Goal: Navigation & Orientation: Find specific page/section

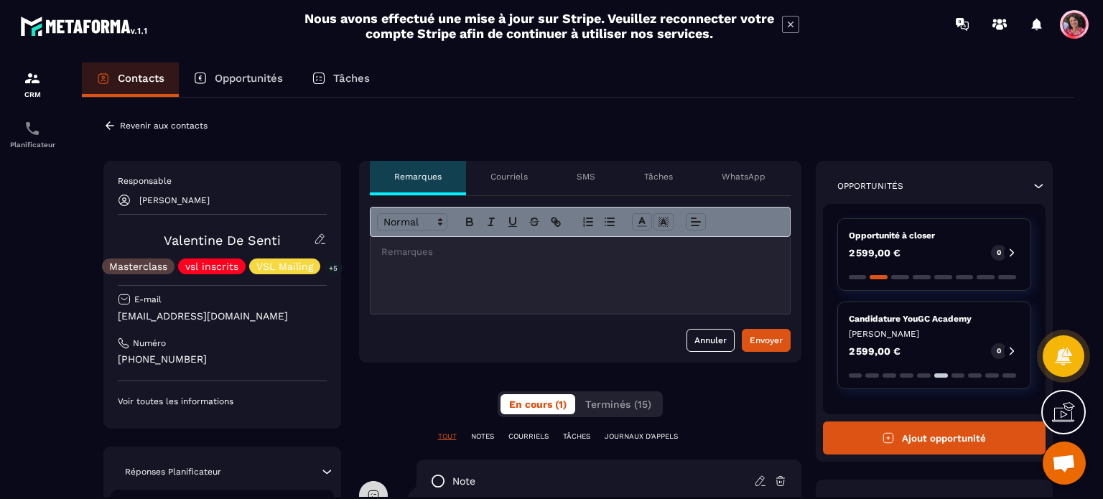
scroll to position [74, 0]
click at [261, 84] on p "Opportunités" at bounding box center [249, 78] width 68 height 13
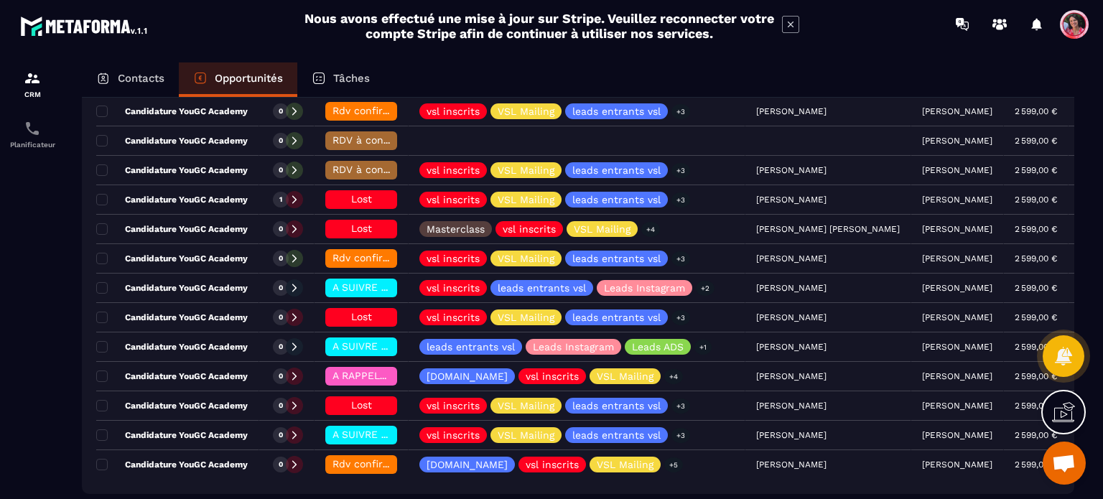
scroll to position [287, 0]
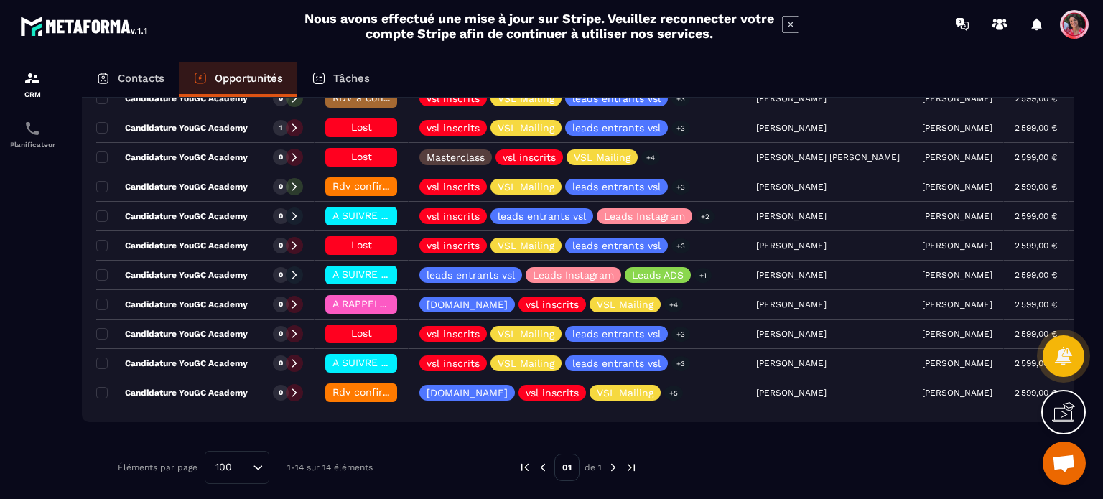
click at [615, 464] on img at bounding box center [613, 467] width 13 height 13
click at [152, 77] on p "Contacts" at bounding box center [141, 78] width 47 height 13
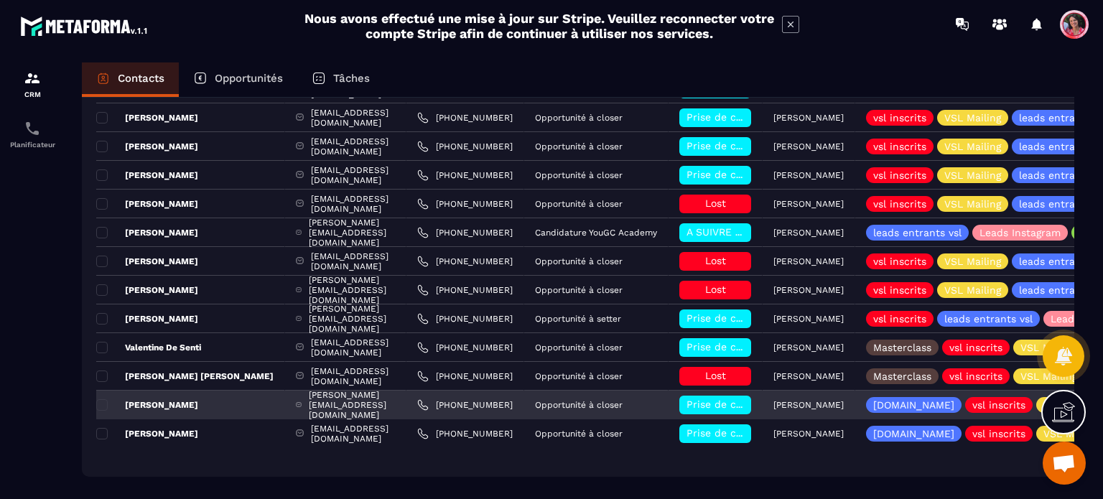
scroll to position [216, 0]
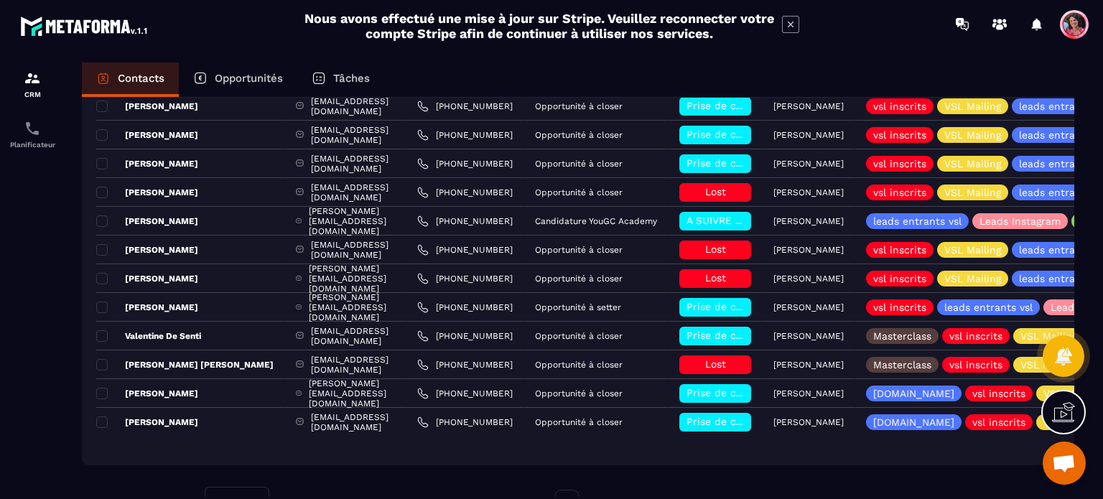
click at [264, 80] on p "Opportunités" at bounding box center [249, 78] width 68 height 13
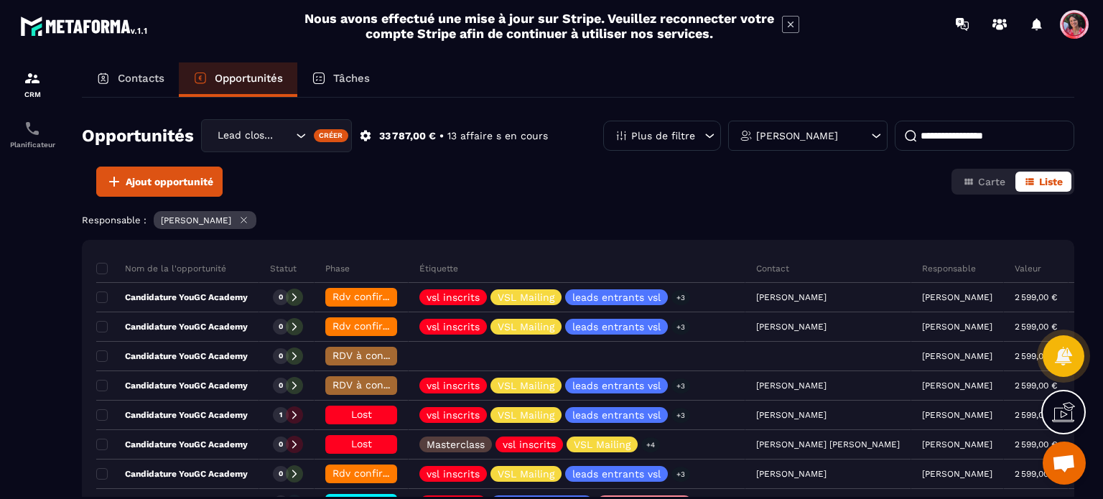
click at [150, 74] on p "Contacts" at bounding box center [141, 78] width 47 height 13
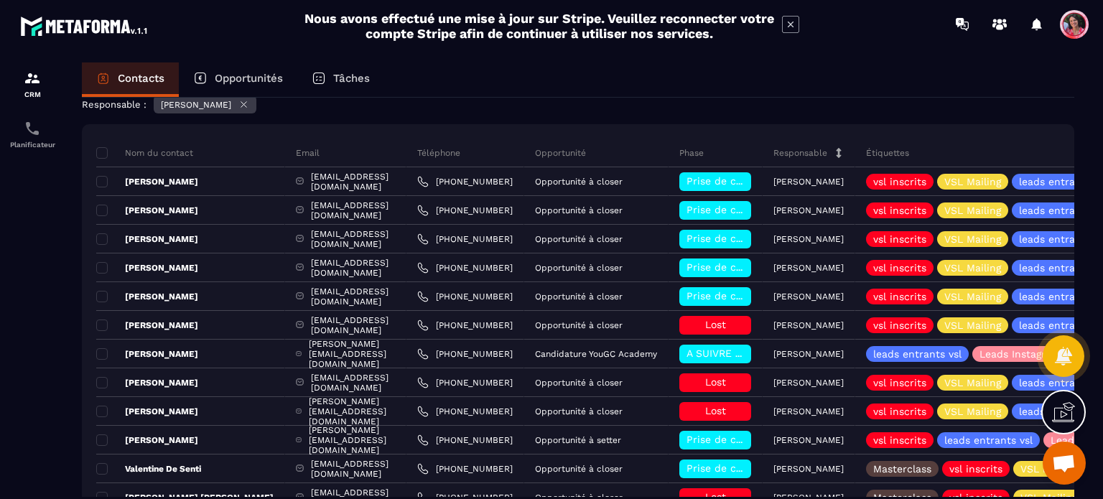
scroll to position [259, 0]
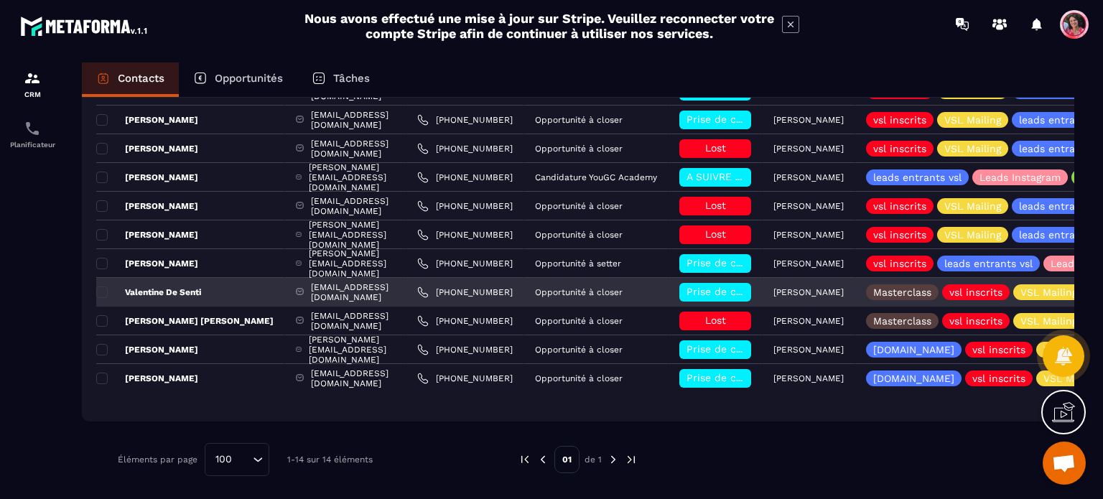
click at [193, 294] on p "Valentine De Senti" at bounding box center [148, 292] width 105 height 11
